Goal: Information Seeking & Learning: Learn about a topic

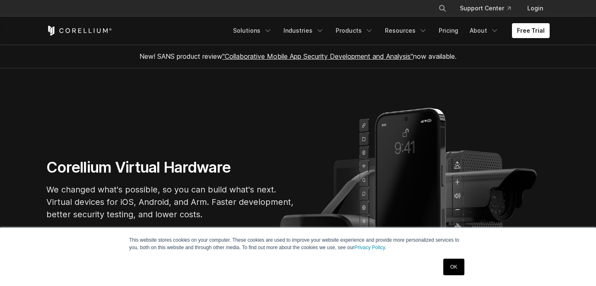
scroll to position [36, 0]
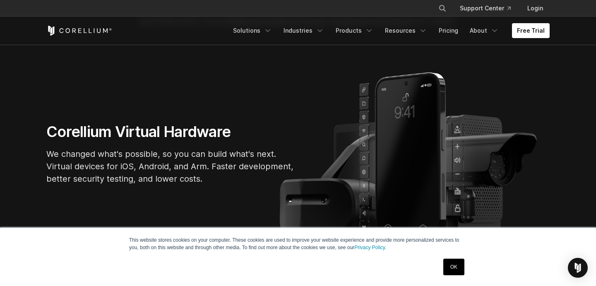
click at [457, 269] on link "OK" at bounding box center [453, 267] width 21 height 17
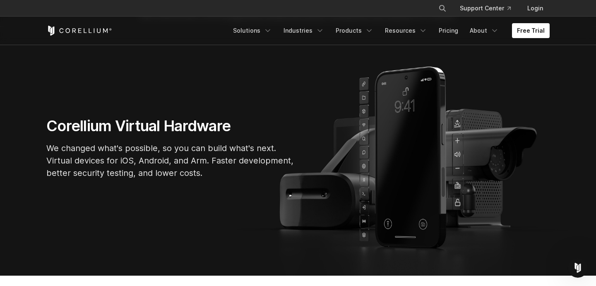
scroll to position [40, 0]
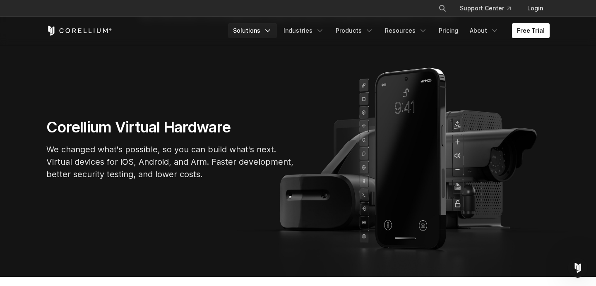
click at [249, 26] on link "Solutions" at bounding box center [252, 30] width 49 height 15
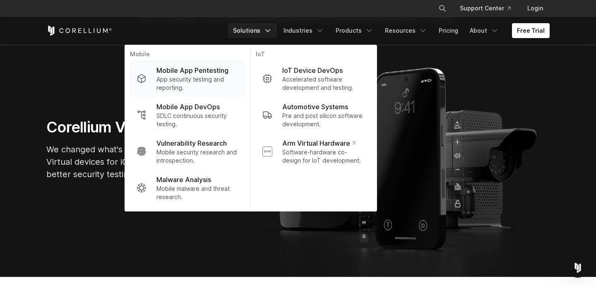
click at [208, 70] on p "Mobile App Pentesting" at bounding box center [192, 70] width 72 height 10
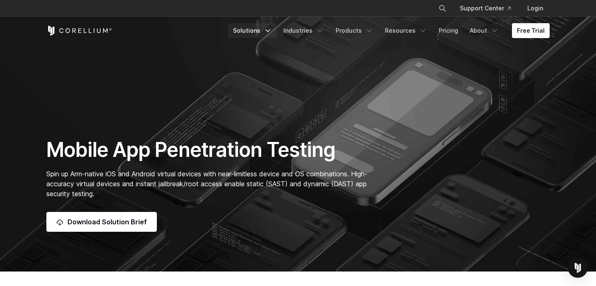
click at [254, 36] on link "Solutions" at bounding box center [252, 30] width 49 height 15
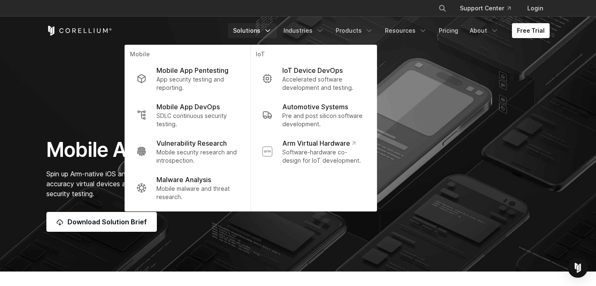
click at [264, 32] on link "Solutions" at bounding box center [252, 30] width 49 height 15
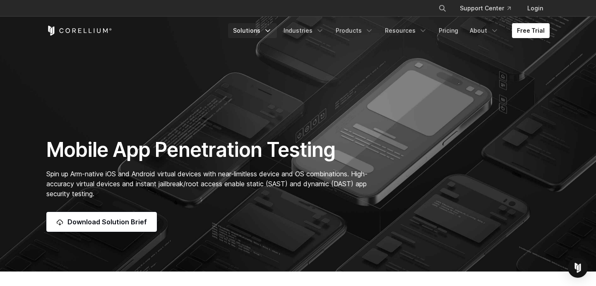
click at [264, 32] on link "Solutions" at bounding box center [252, 30] width 49 height 15
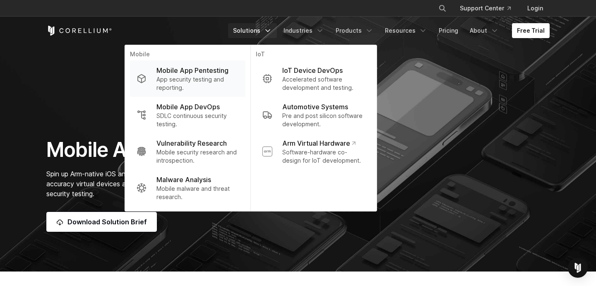
click at [223, 76] on div "Mobile App Pentesting App security testing and reporting." at bounding box center [197, 78] width 82 height 26
